Goal: Transaction & Acquisition: Book appointment/travel/reservation

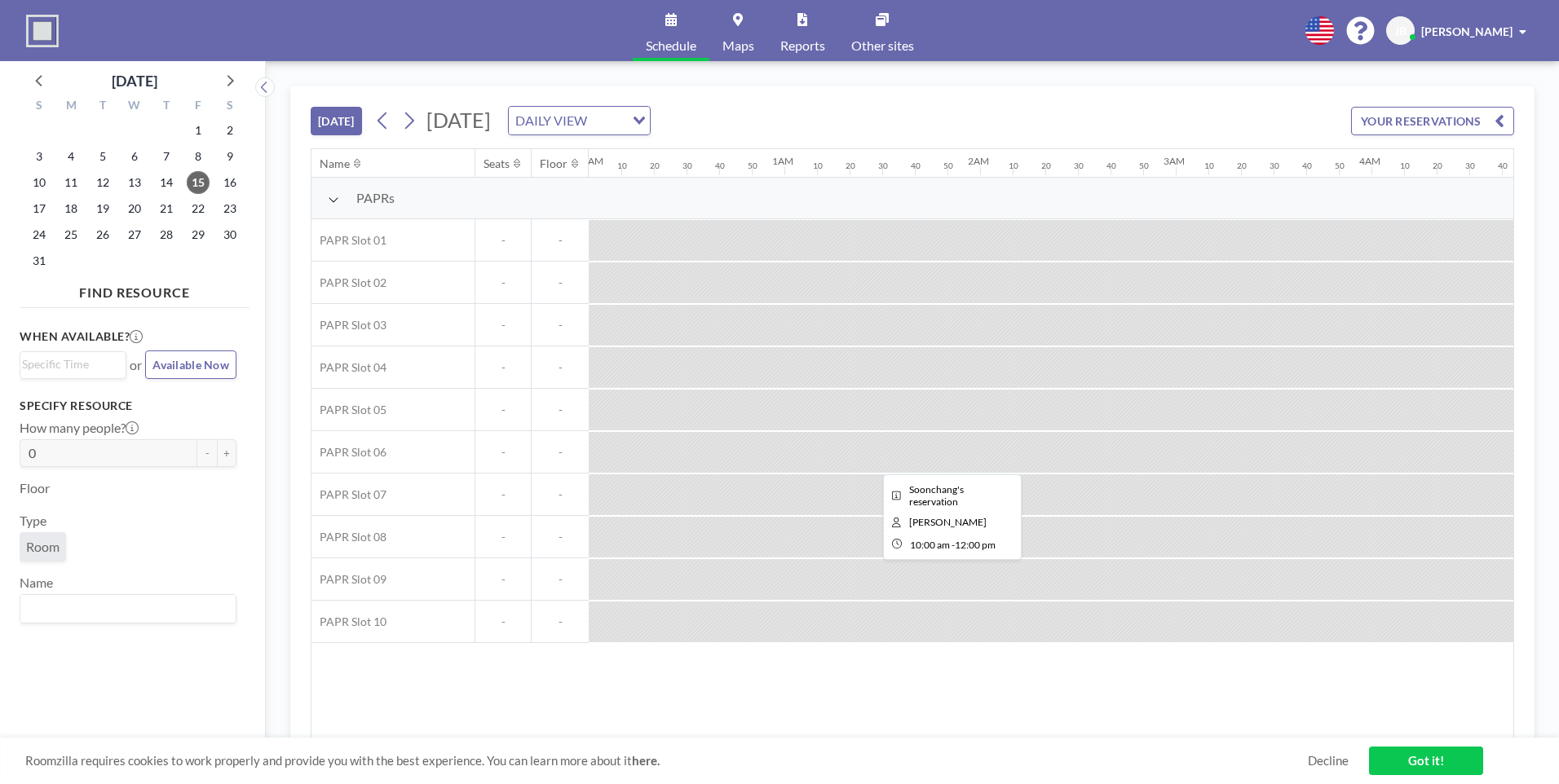
scroll to position [0, 1794]
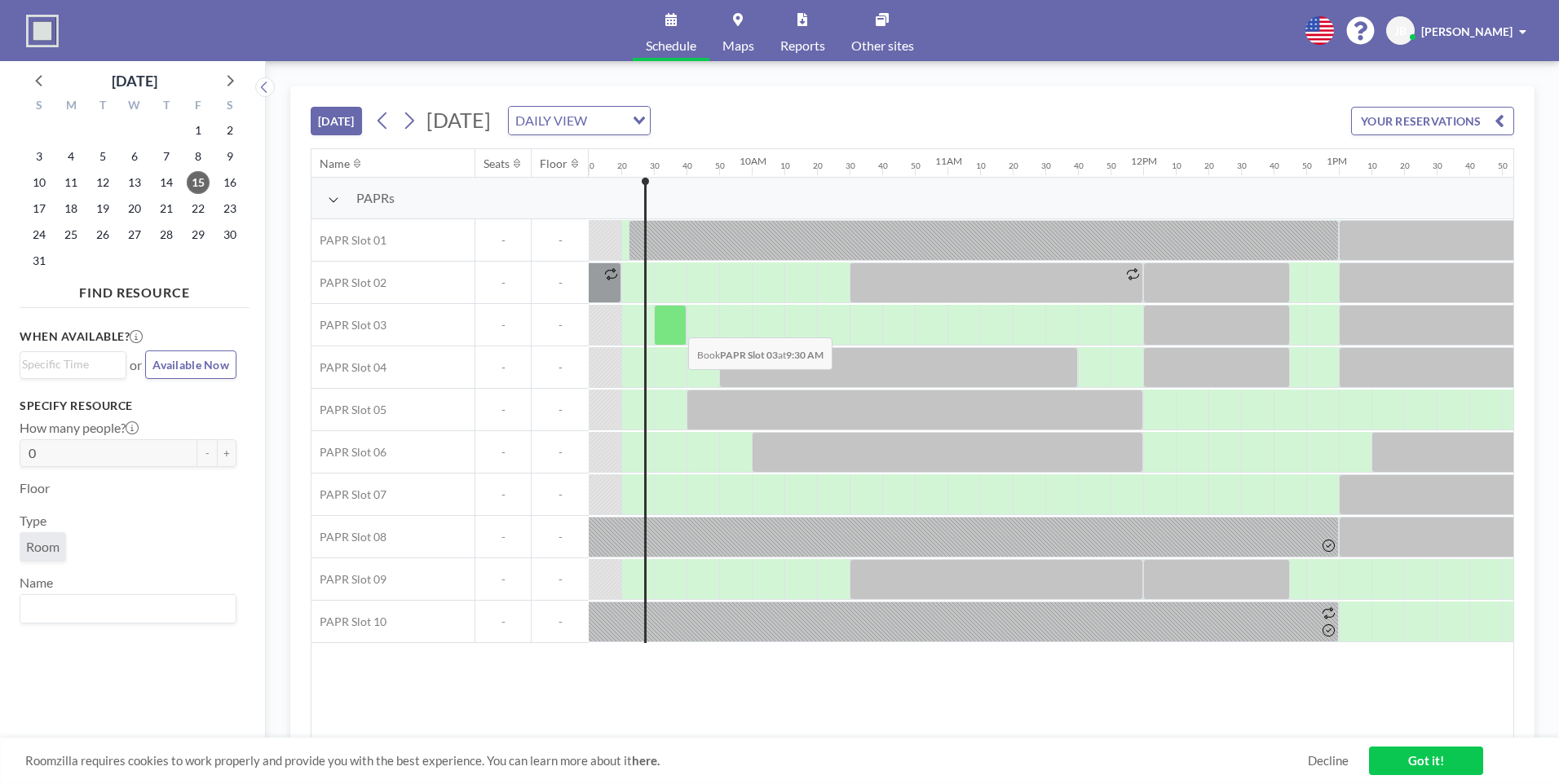
click at [672, 321] on div at bounding box center [670, 325] width 32 height 40
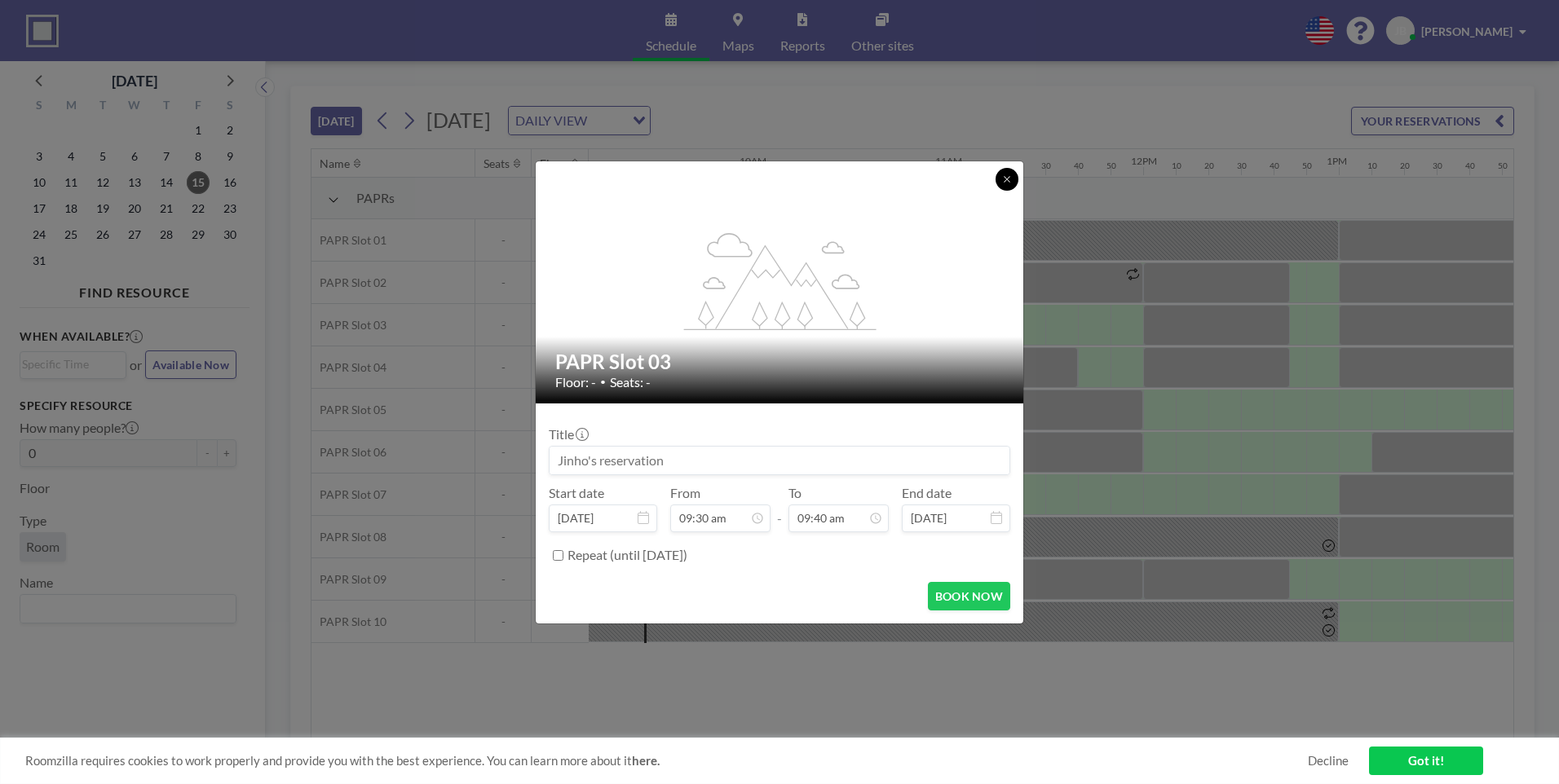
click at [1006, 181] on icon at bounding box center [1007, 179] width 10 height 10
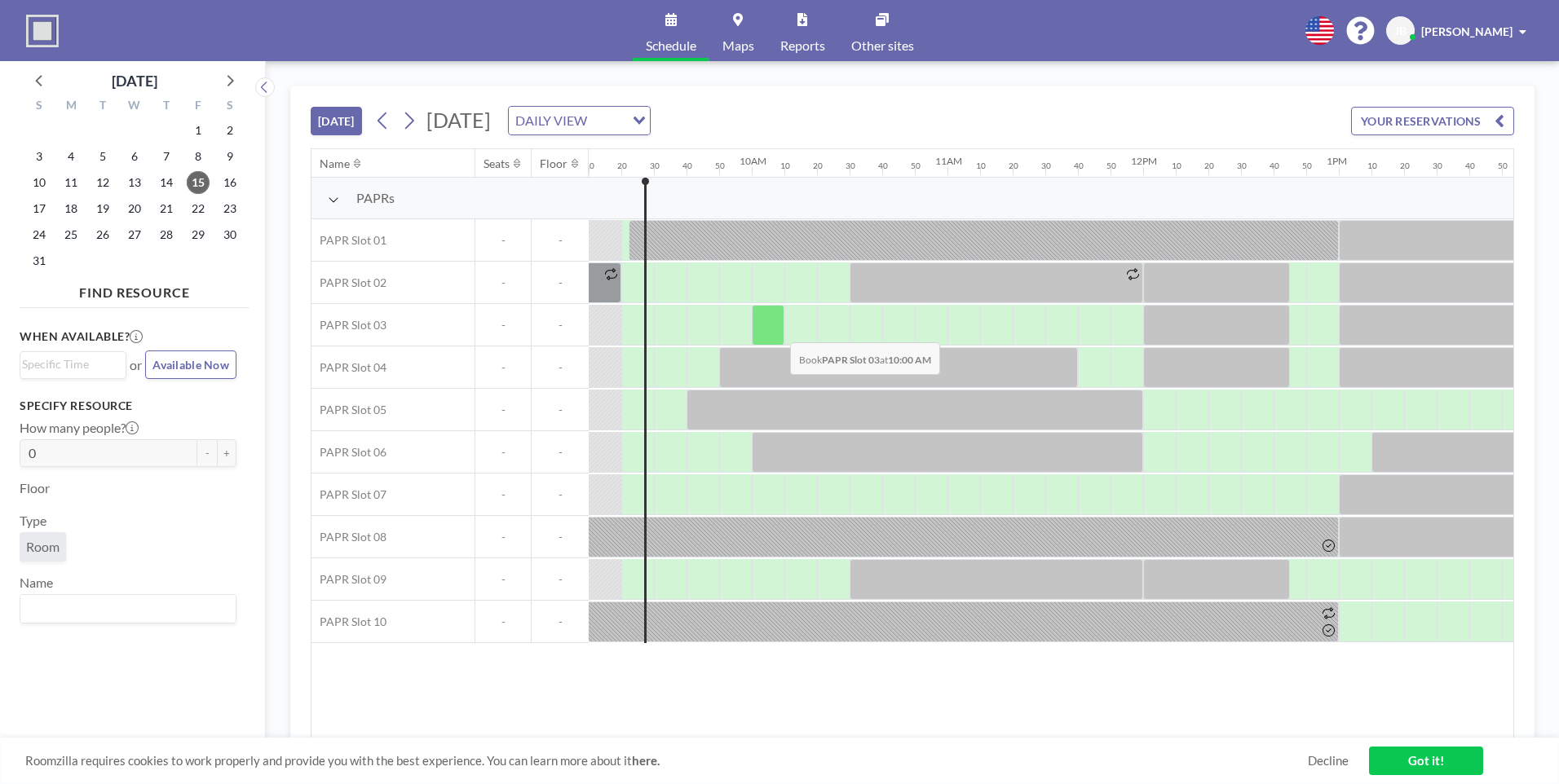
click at [777, 330] on div at bounding box center [768, 325] width 32 height 40
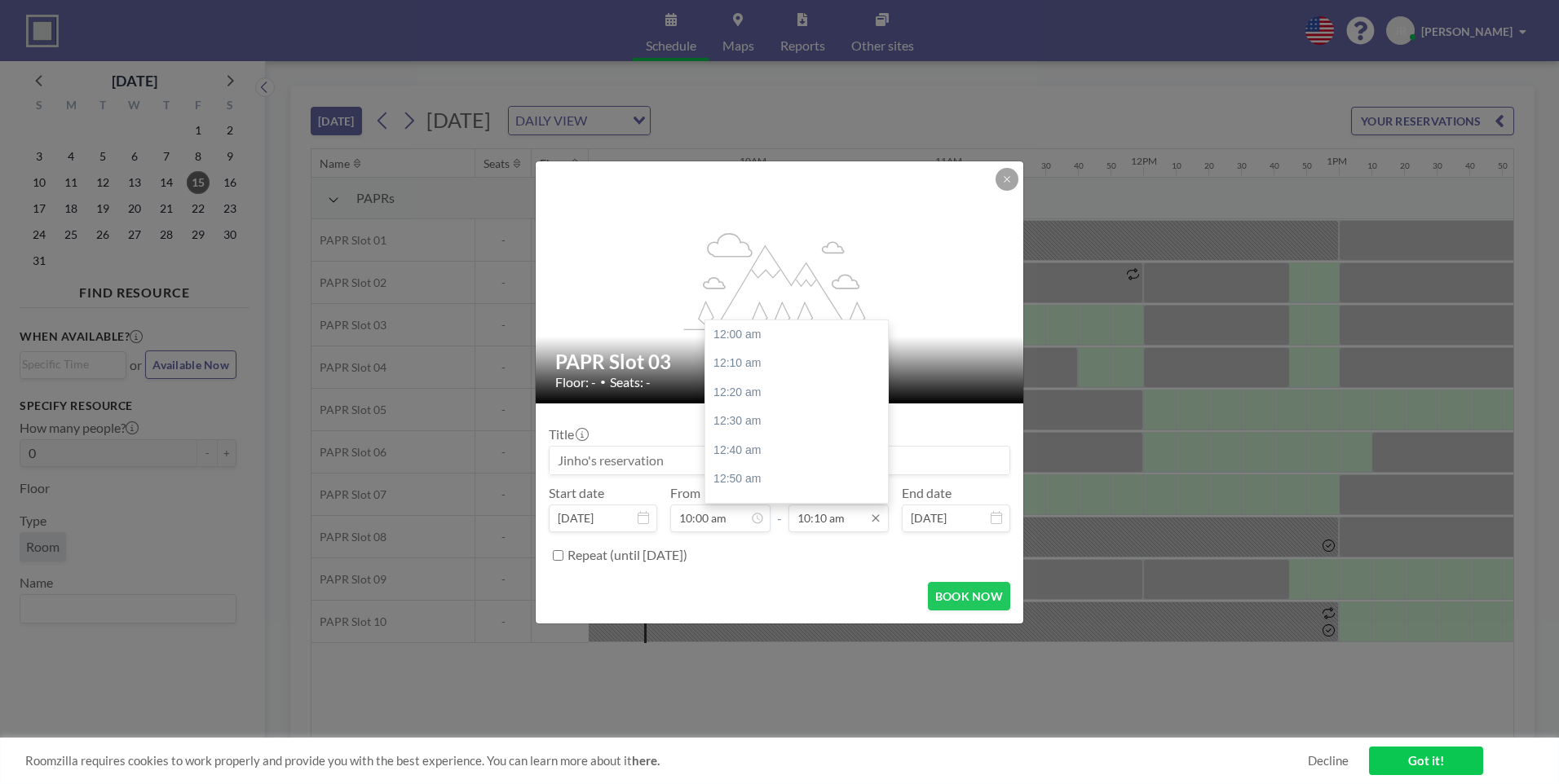
scroll to position [1770, 0]
click at [845, 516] on input "10:10 am" at bounding box center [838, 518] width 100 height 28
click at [829, 516] on input "10:10 am" at bounding box center [838, 518] width 100 height 28
click at [812, 516] on input "1100am" at bounding box center [838, 518] width 100 height 28
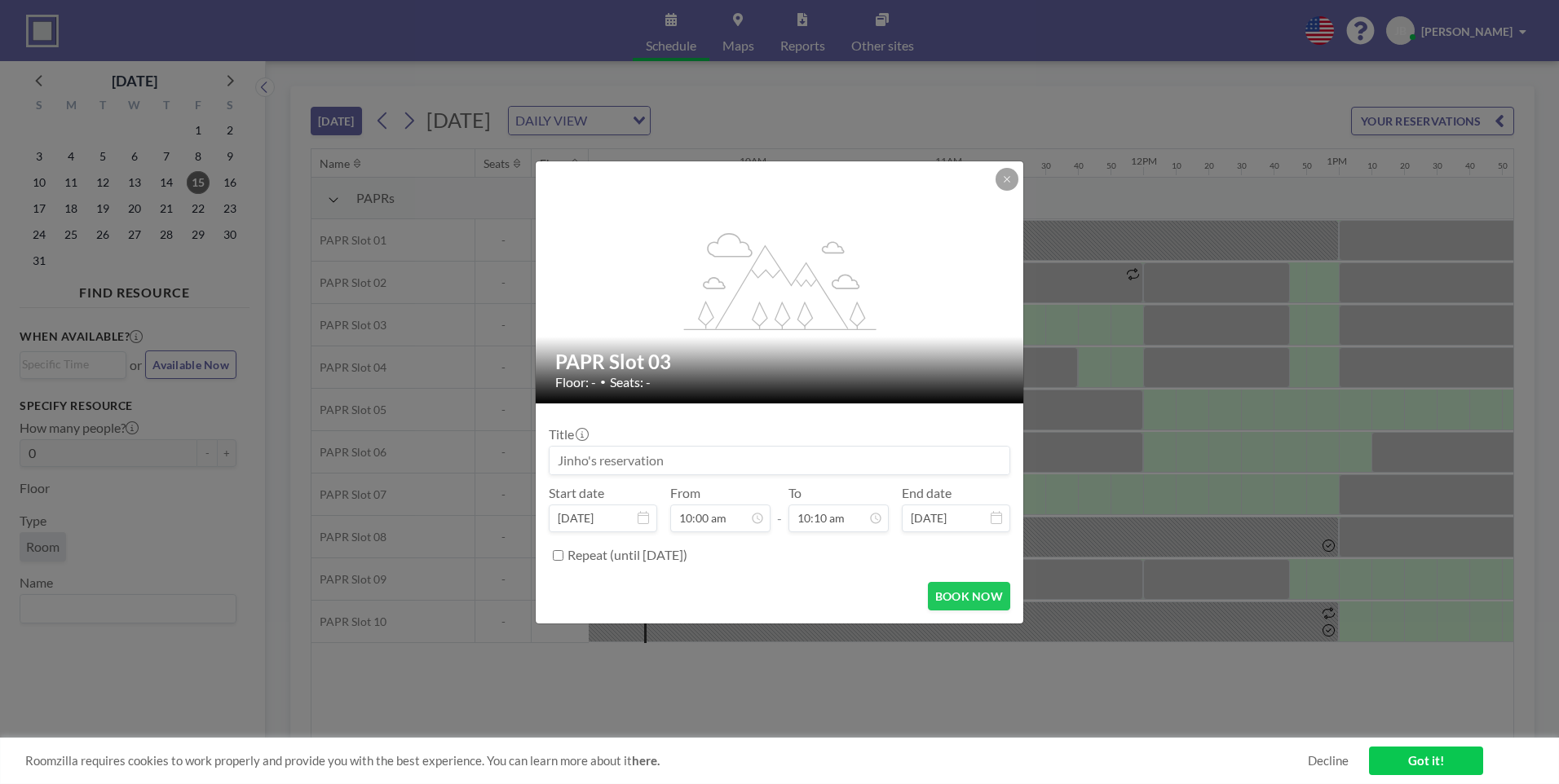
click at [768, 555] on div "Repeat (until [DATE])" at bounding box center [789, 555] width 443 height 27
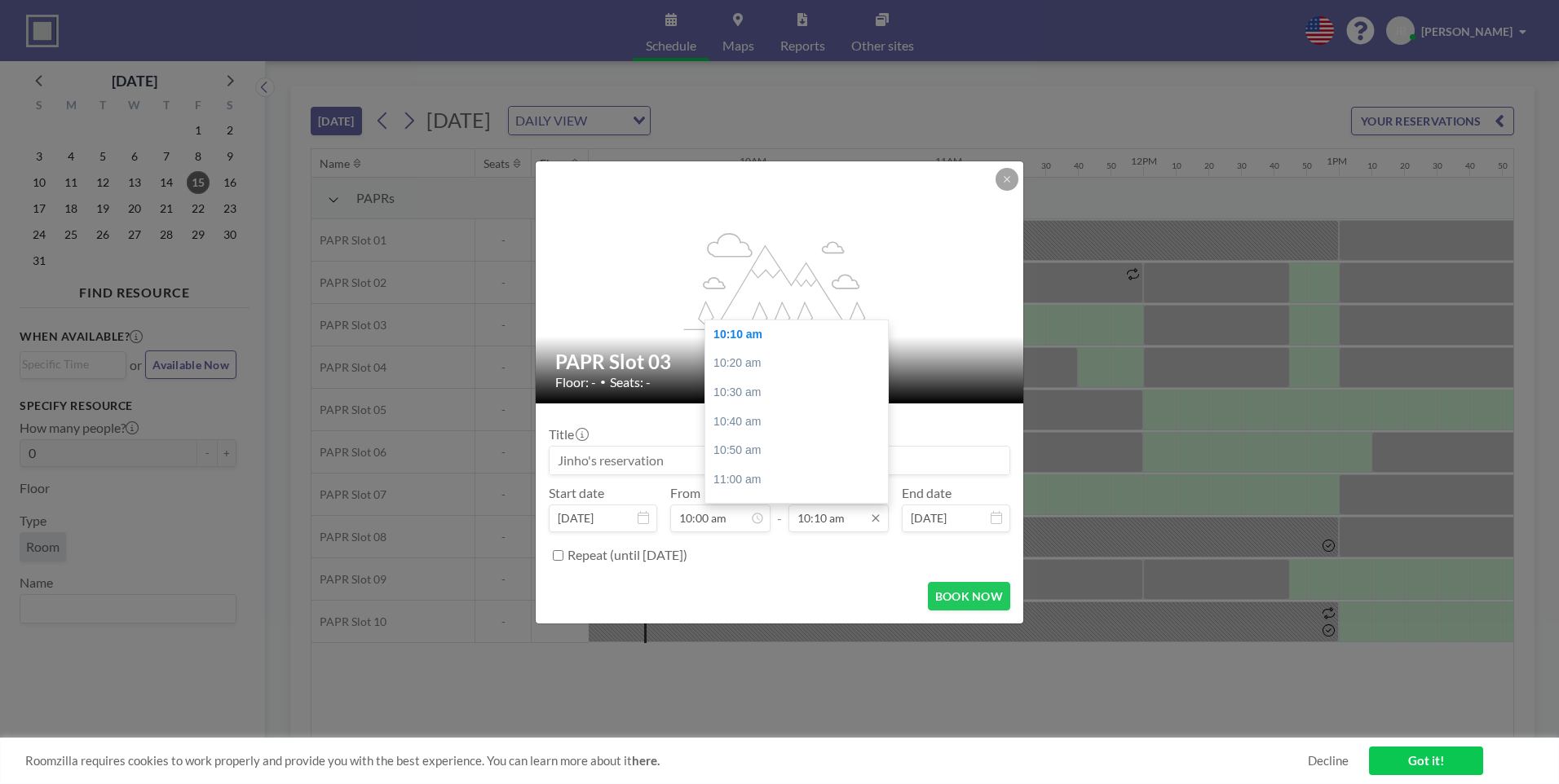
drag, startPoint x: 827, startPoint y: 518, endPoint x: 804, endPoint y: 519, distance: 23.0
click at [804, 519] on input "10:10 am" at bounding box center [838, 518] width 100 height 28
type input "1"
click at [753, 479] on div "11:00 am" at bounding box center [800, 480] width 191 height 29
type input "11:00 am"
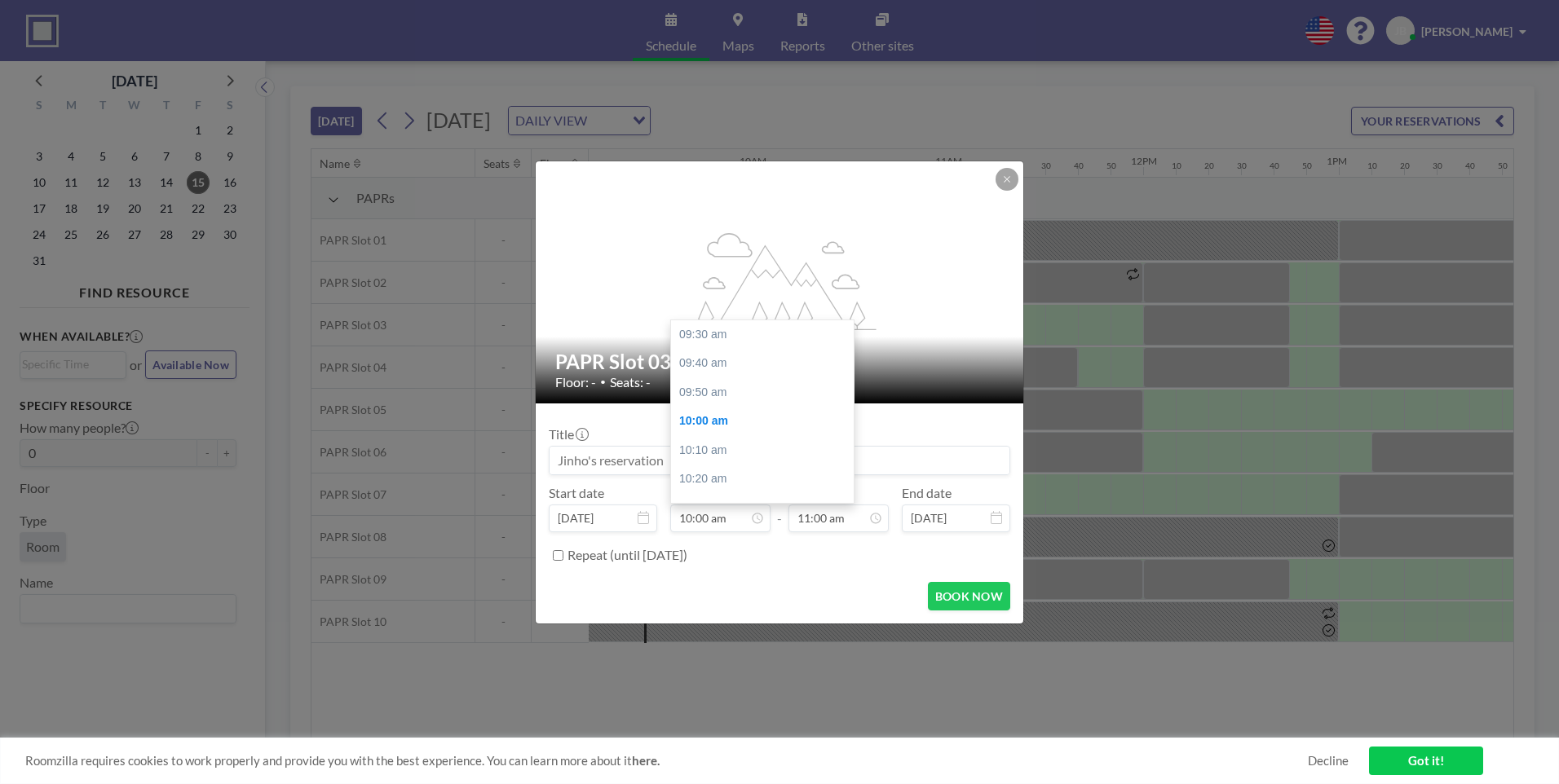
scroll to position [87, 0]
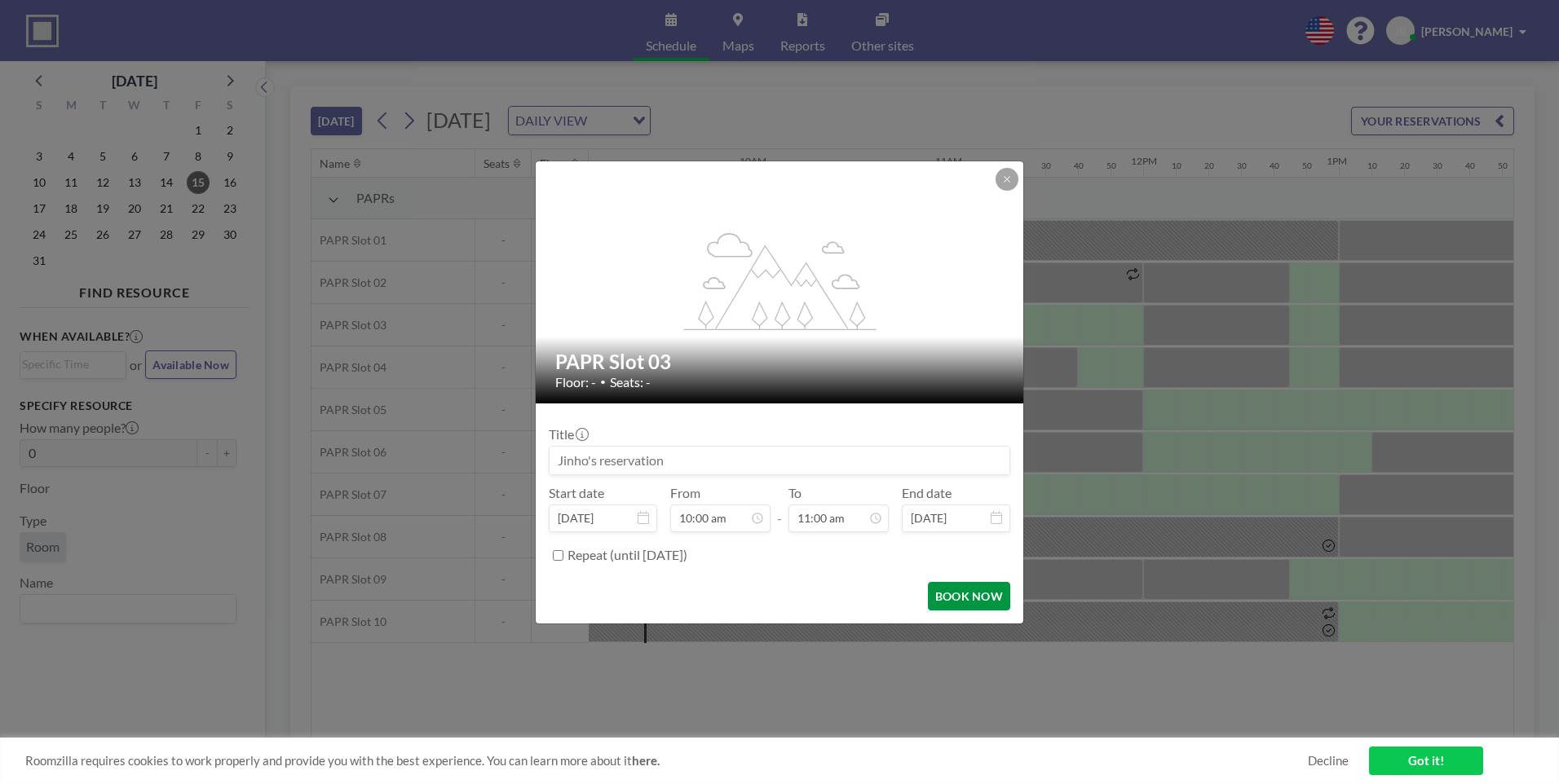
click at [973, 597] on button "BOOK NOW" at bounding box center [968, 596] width 82 height 29
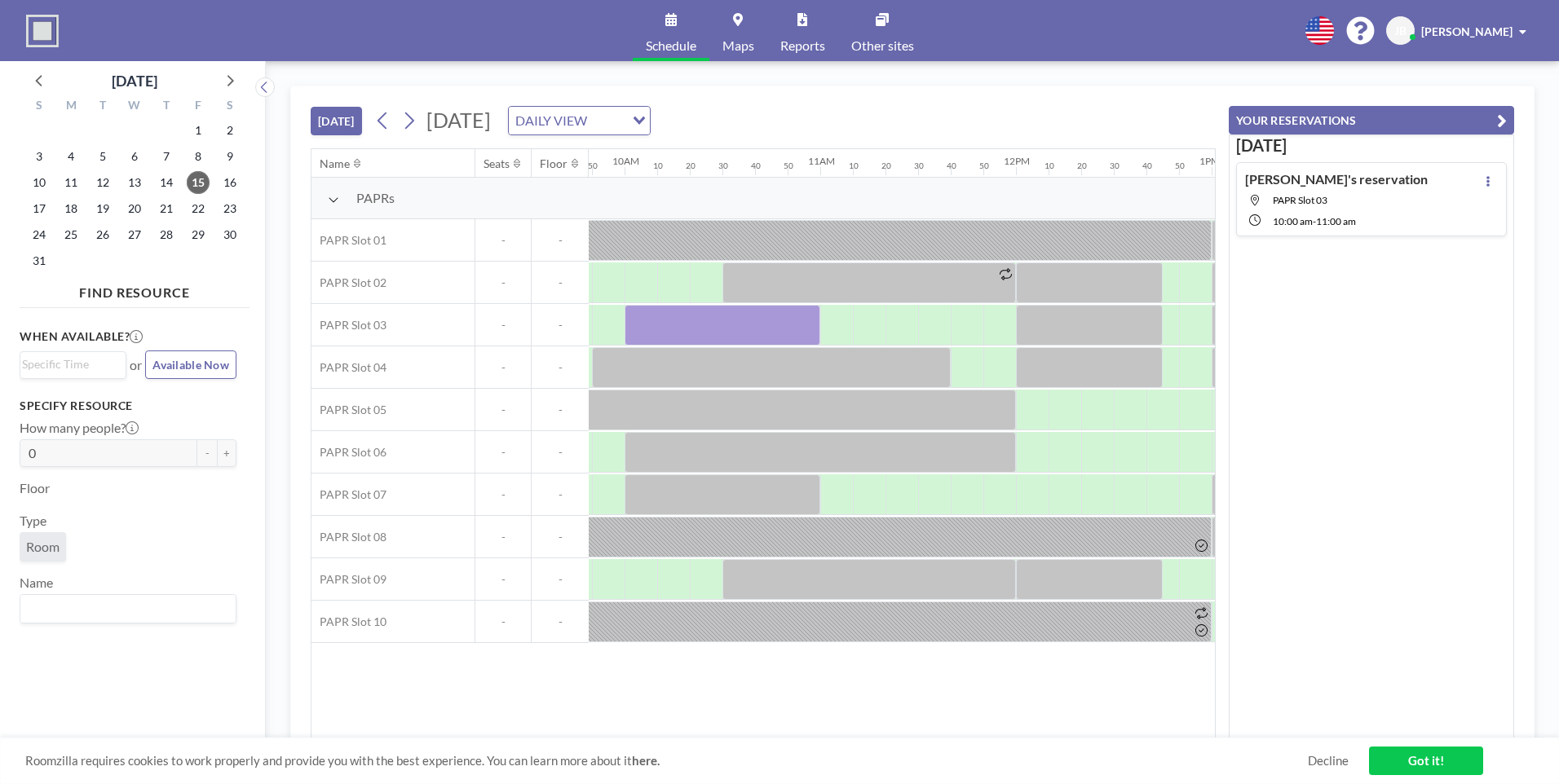
scroll to position [0, 1898]
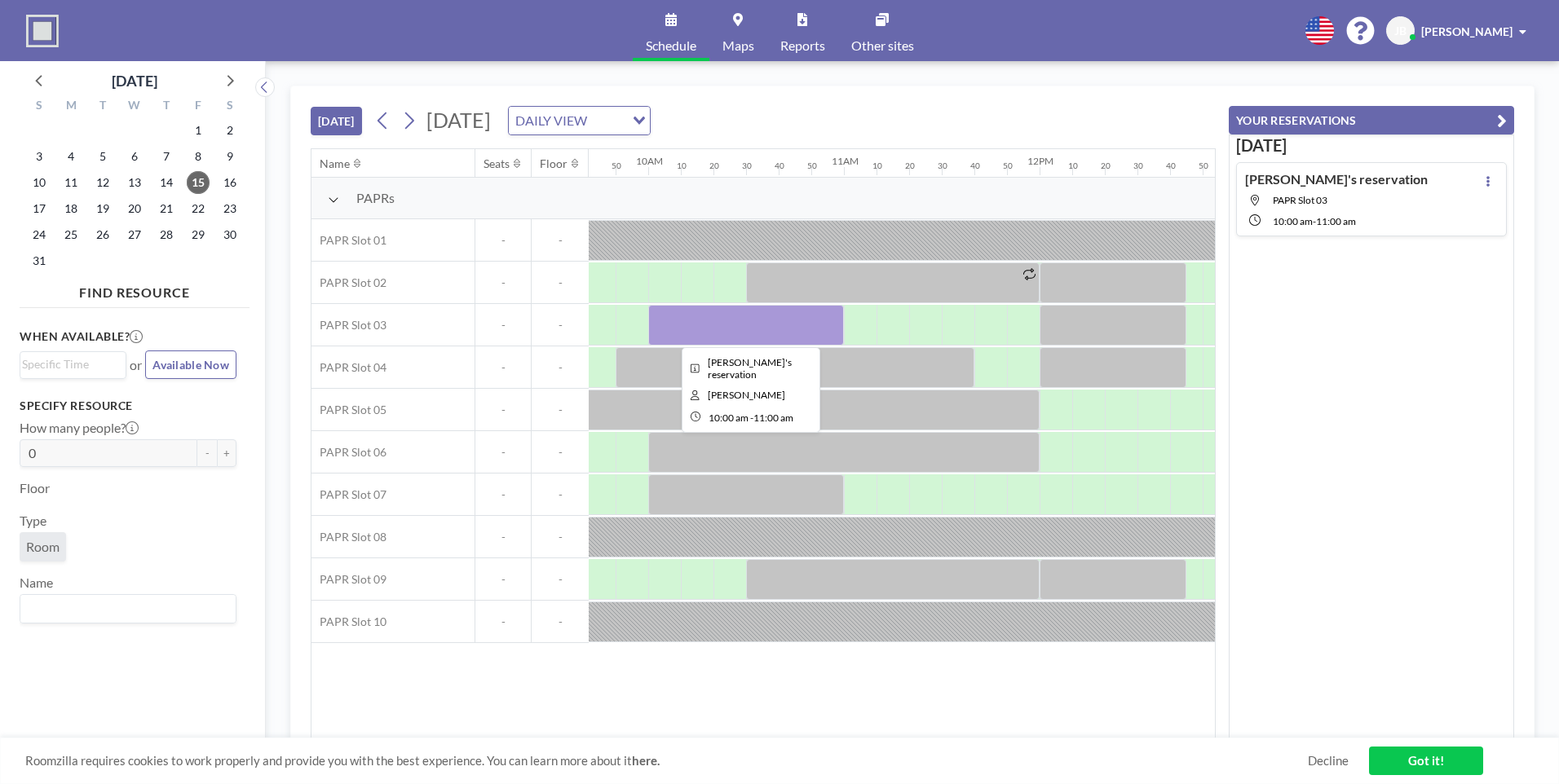
click at [782, 329] on div at bounding box center [745, 325] width 196 height 40
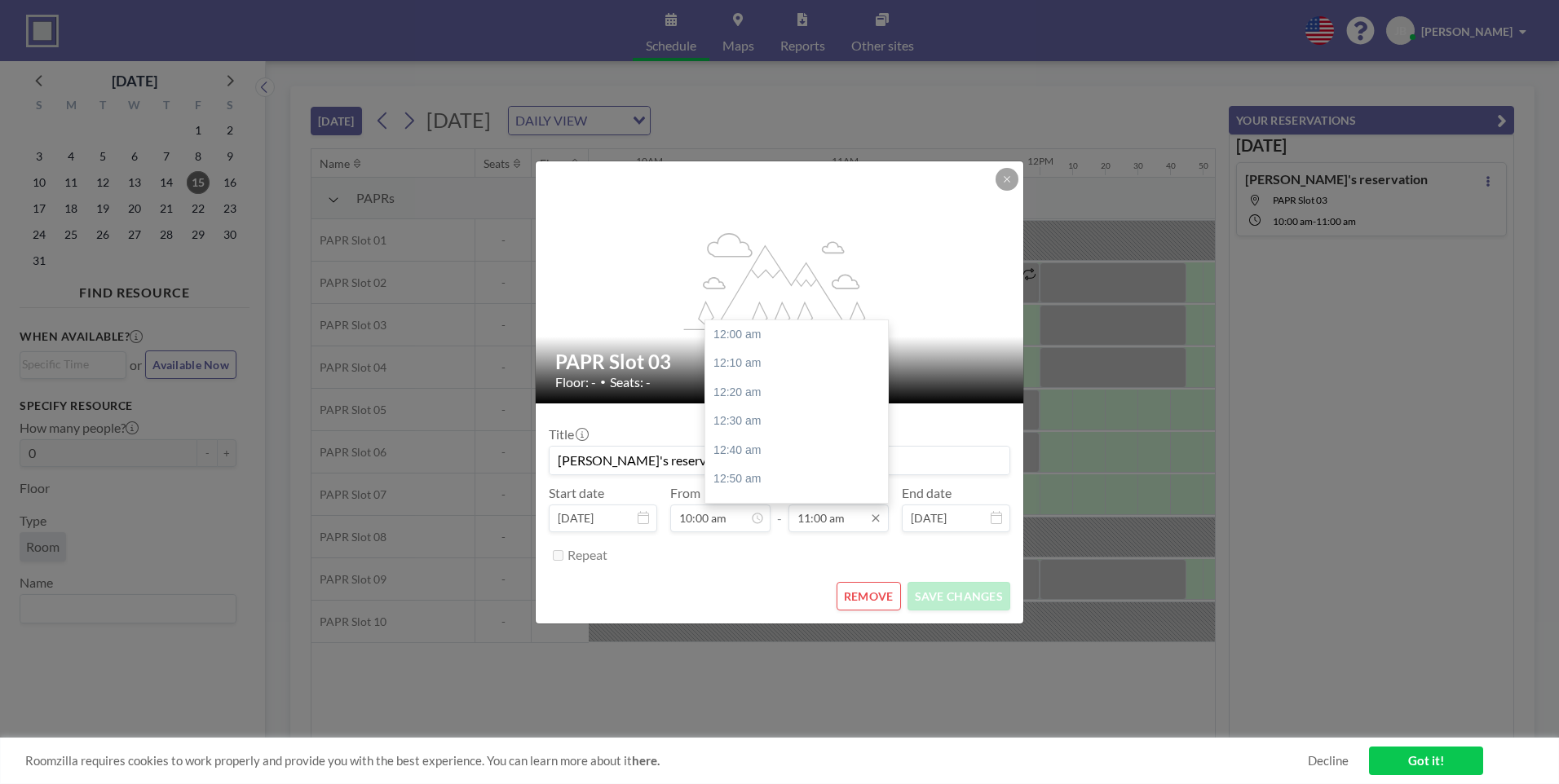
scroll to position [1915, 0]
click at [841, 516] on input "11:00 am" at bounding box center [838, 518] width 100 height 28
click at [813, 516] on input "11:00 am" at bounding box center [838, 518] width 100 height 28
click at [808, 516] on input "11:00 am" at bounding box center [838, 518] width 100 height 28
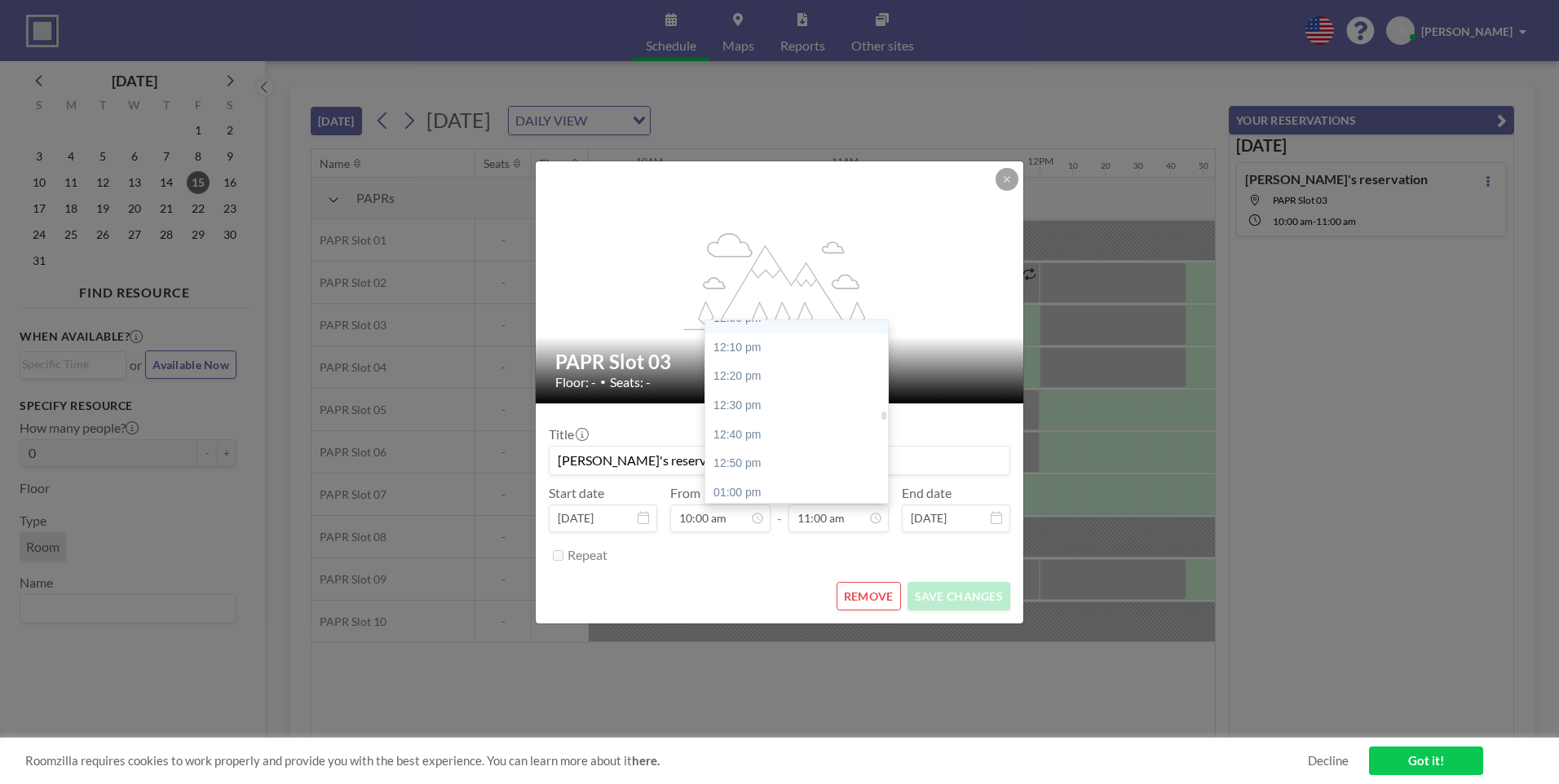
click at [758, 323] on div "12:00 pm" at bounding box center [800, 318] width 191 height 29
type input "12:00 pm"
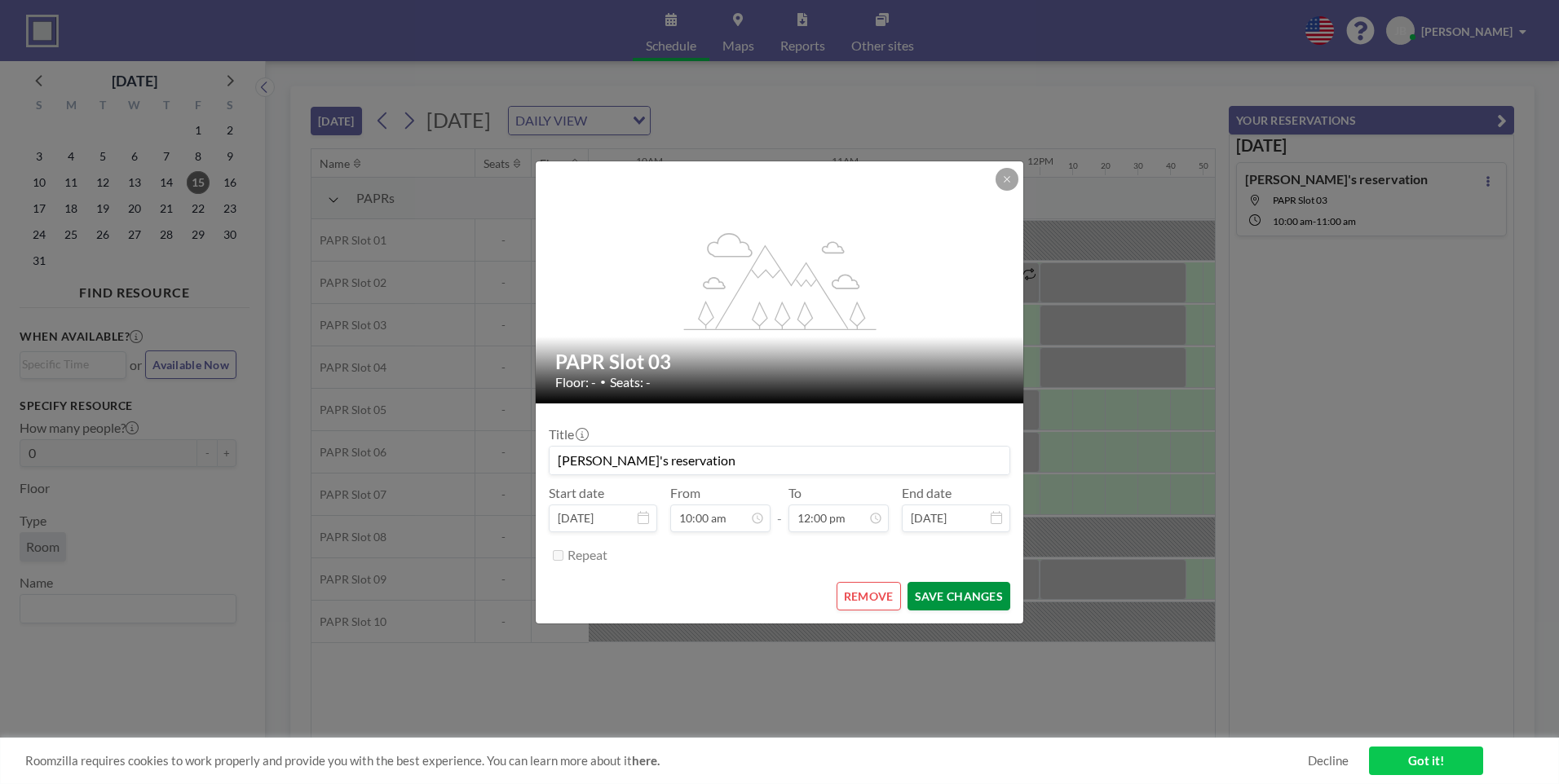
scroll to position [2090, 0]
click at [955, 598] on button "SAVE CHANGES" at bounding box center [959, 596] width 103 height 29
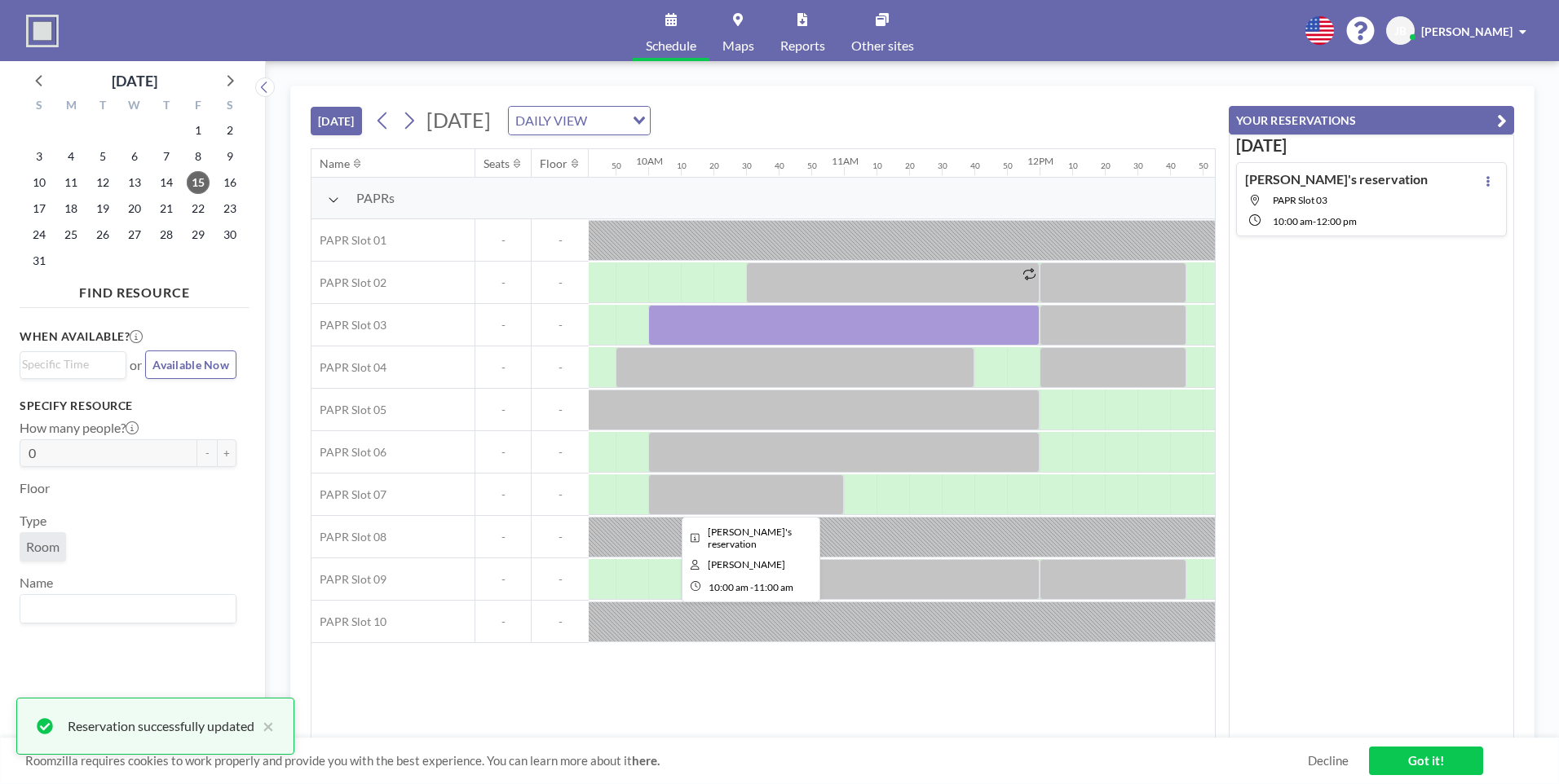
click at [770, 490] on div at bounding box center [745, 495] width 196 height 40
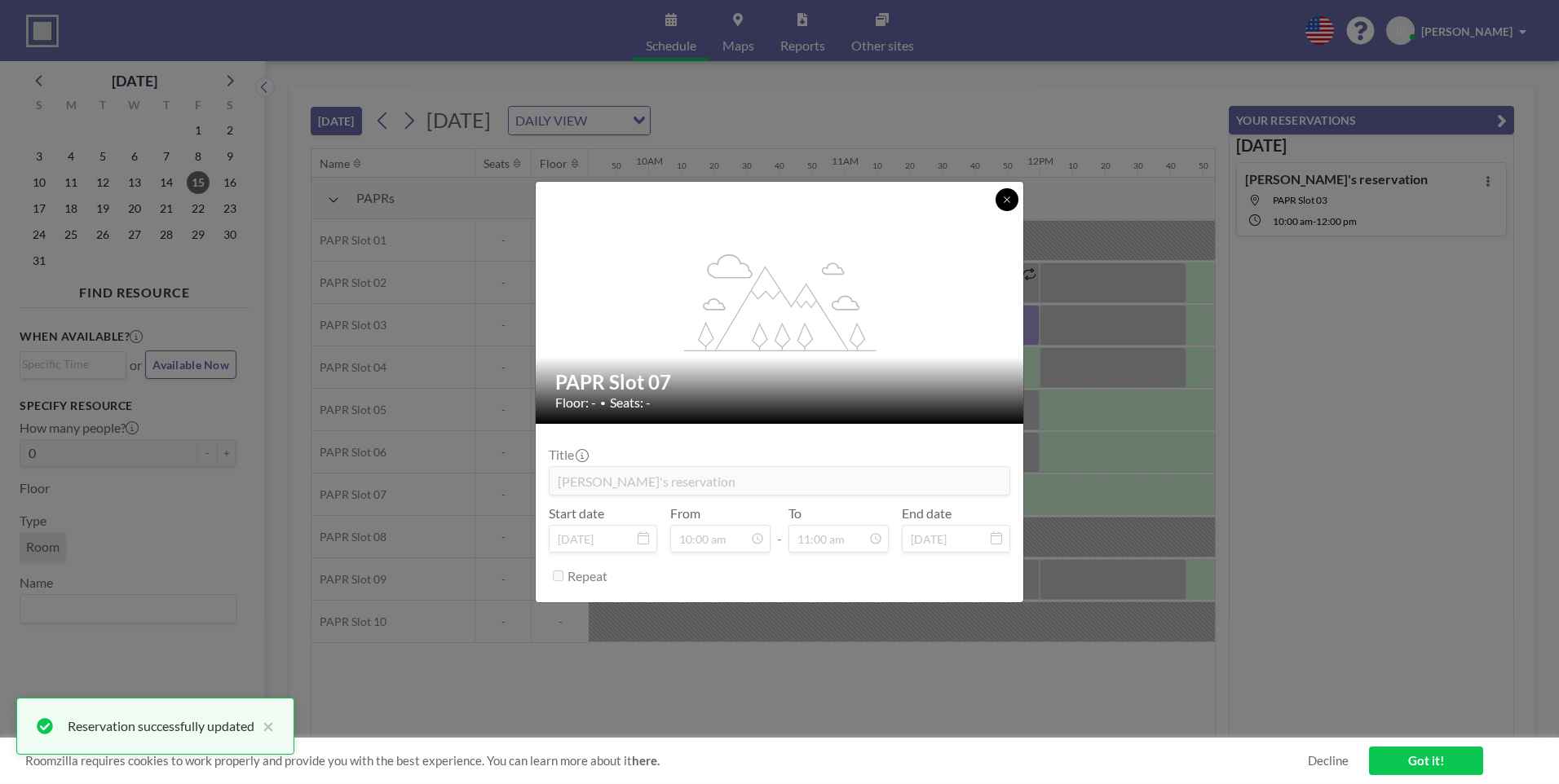
click at [1012, 197] on button at bounding box center [1007, 200] width 23 height 23
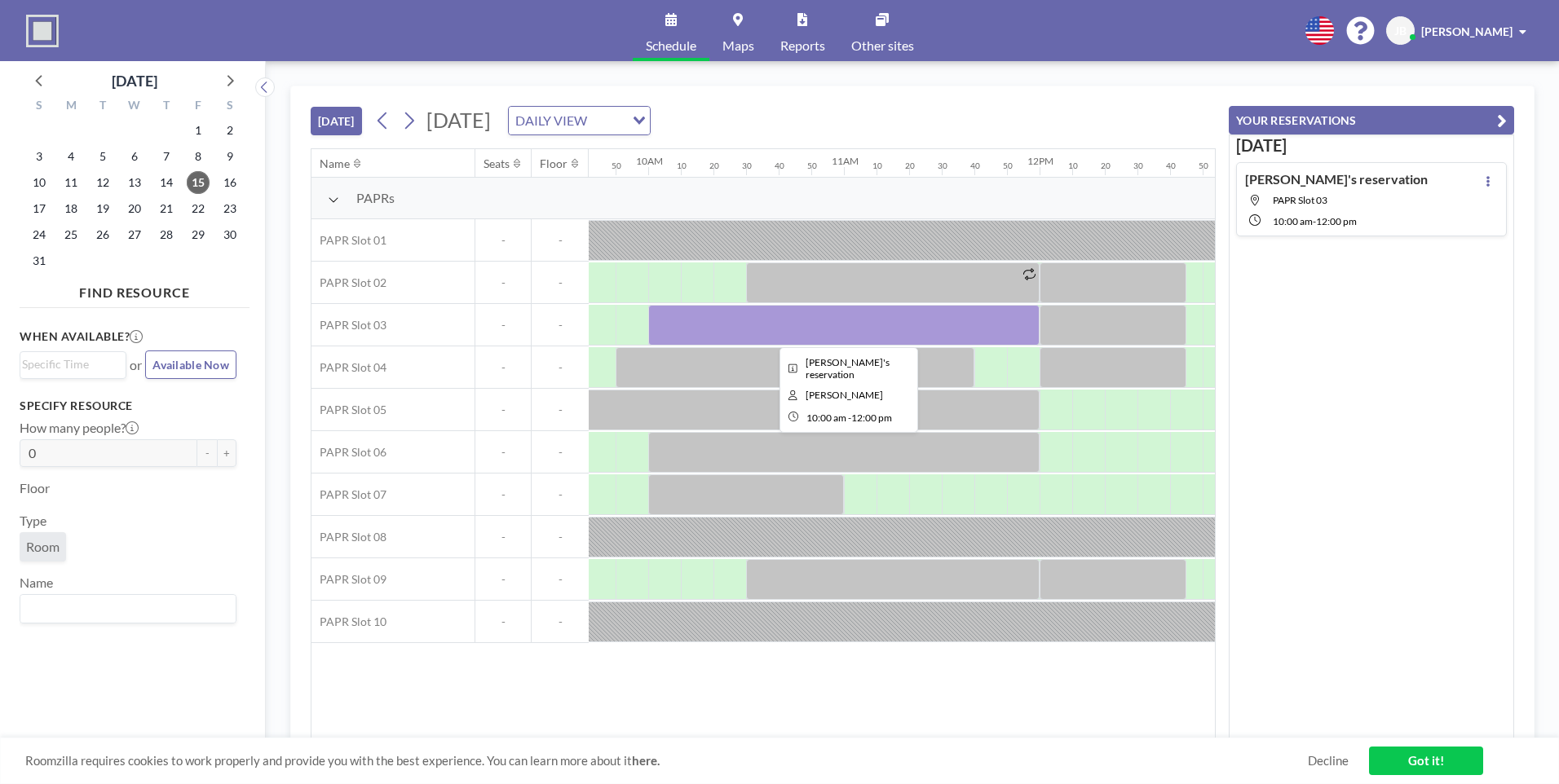
click at [1005, 318] on div at bounding box center [843, 325] width 391 height 40
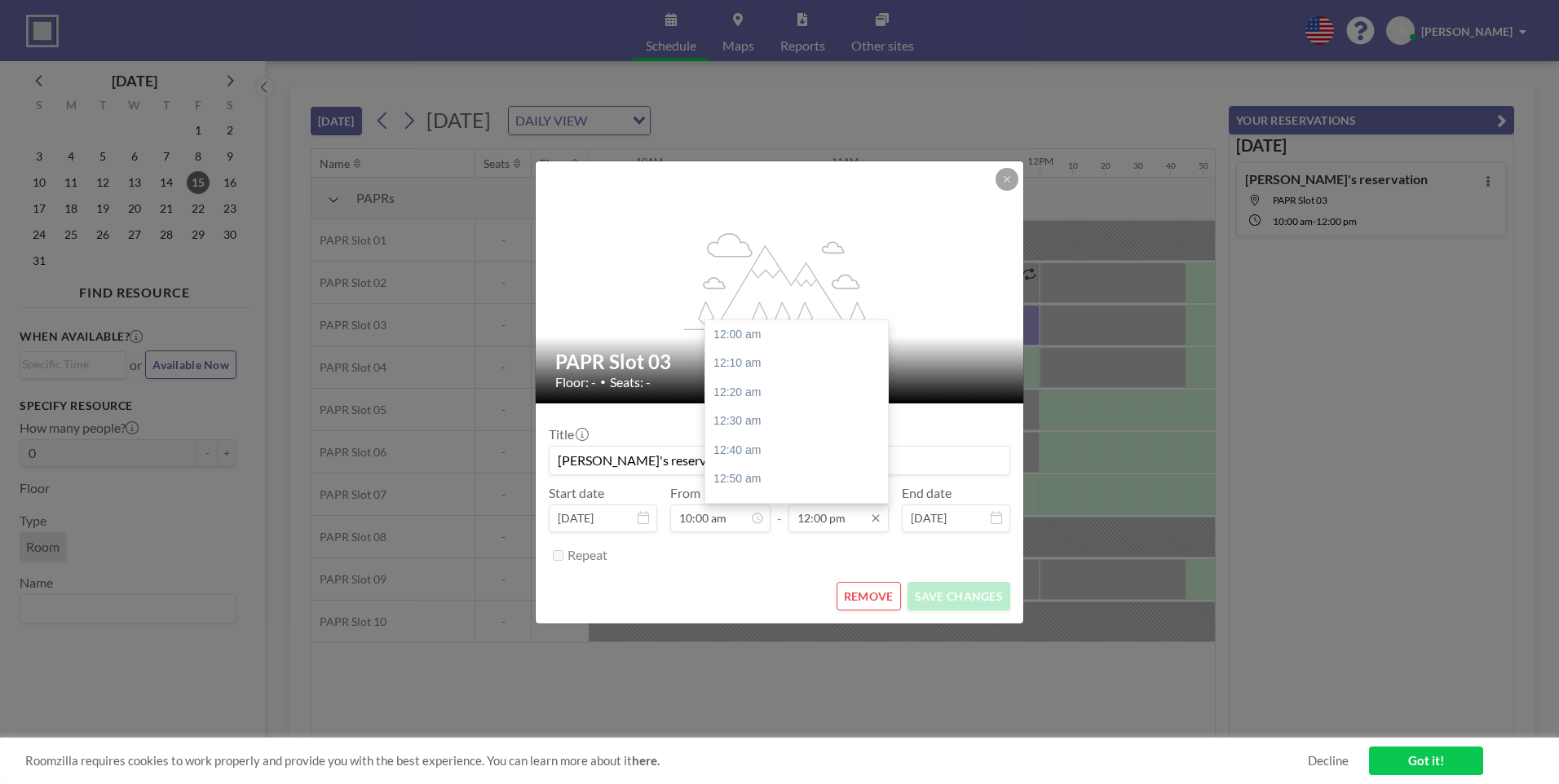
click at [849, 525] on input "12:00 pm" at bounding box center [838, 518] width 100 height 28
click at [743, 349] on div "11:00 am" at bounding box center [800, 351] width 191 height 29
type input "11:00 am"
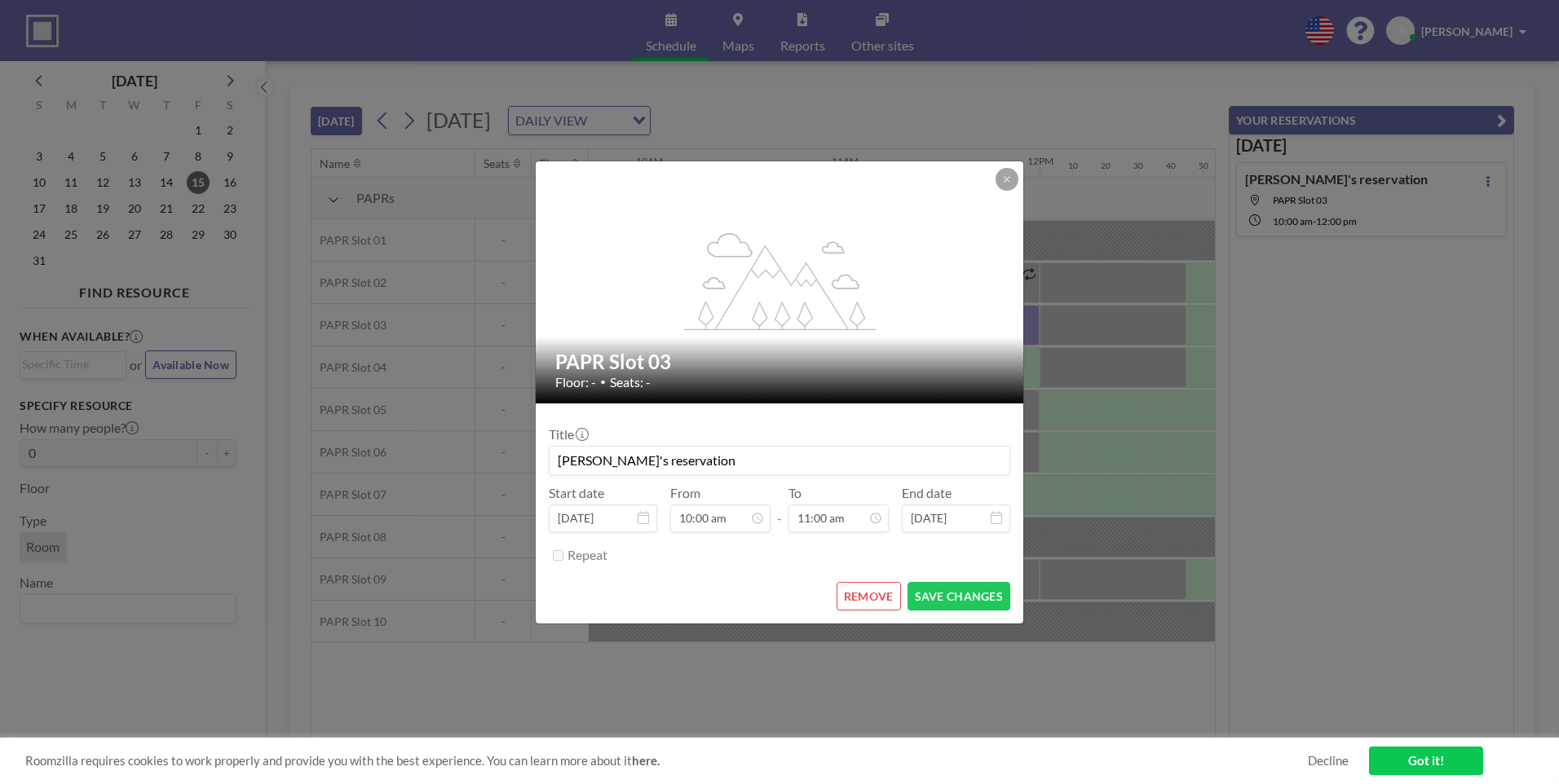
scroll to position [1915, 0]
click at [963, 596] on button "SAVE CHANGES" at bounding box center [959, 596] width 103 height 29
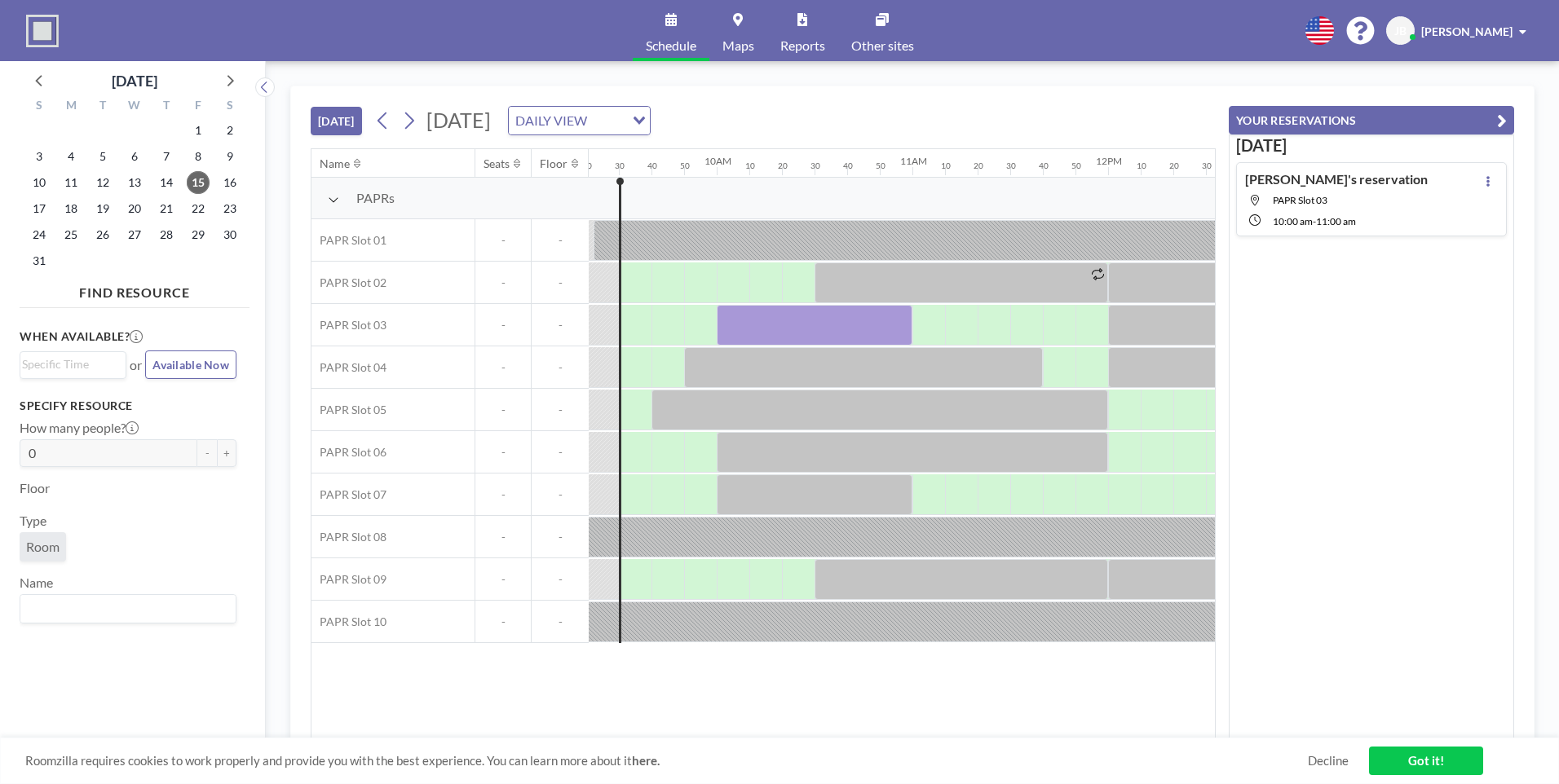
scroll to position [0, 1768]
